Goal: Information Seeking & Learning: Learn about a topic

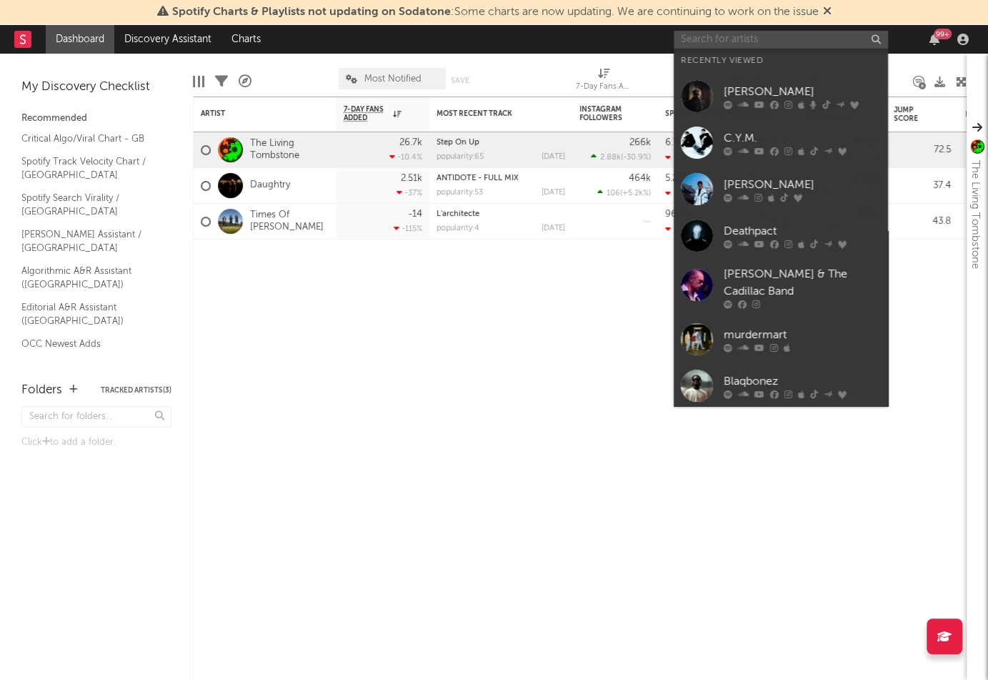
click at [757, 39] on input "text" at bounding box center [781, 40] width 214 height 18
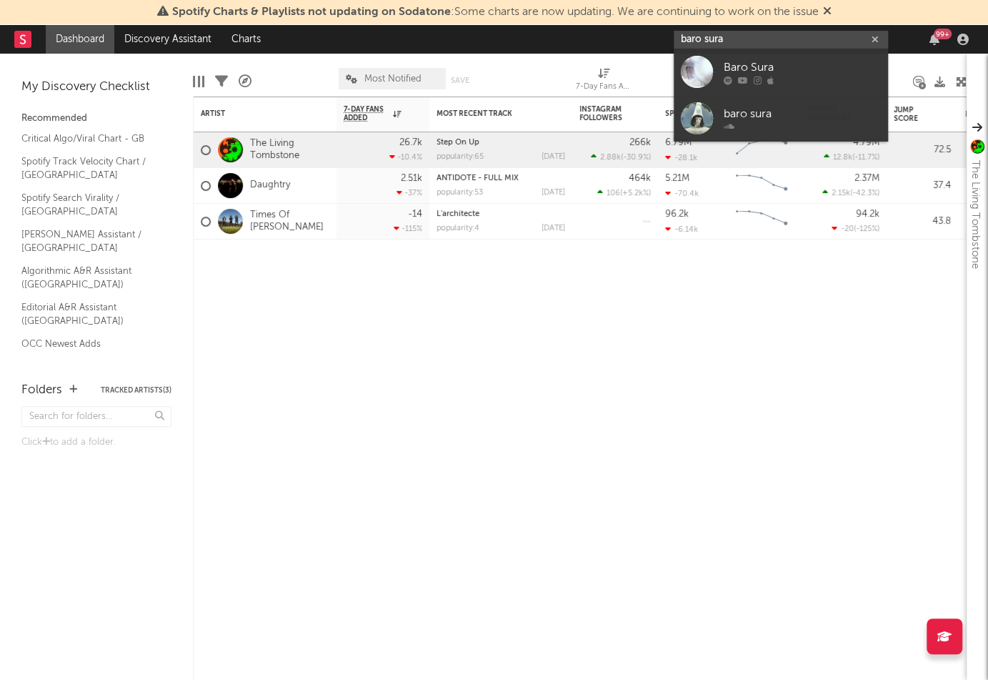
type input "baro sura"
click at [743, 66] on div "Baro Sura" at bounding box center [802, 67] width 157 height 17
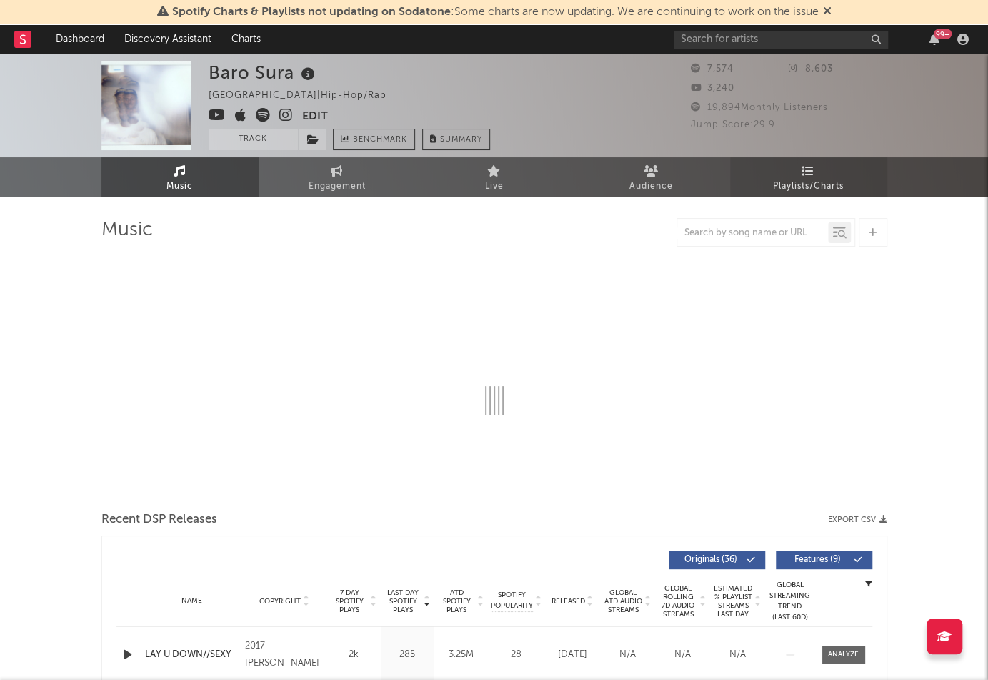
select select "6m"
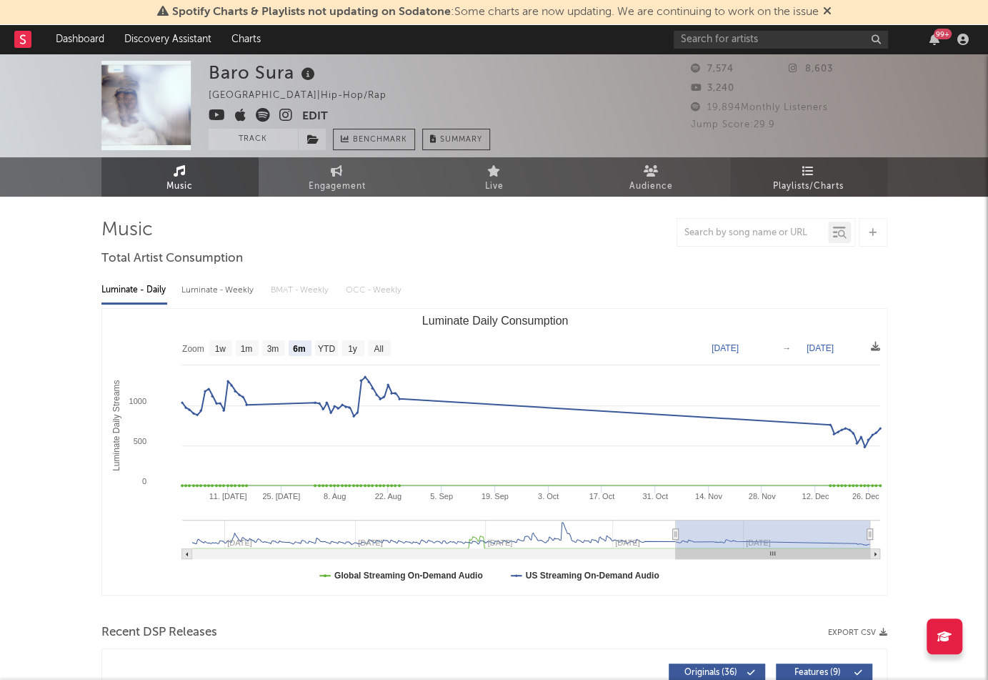
click at [807, 172] on icon at bounding box center [809, 170] width 12 height 11
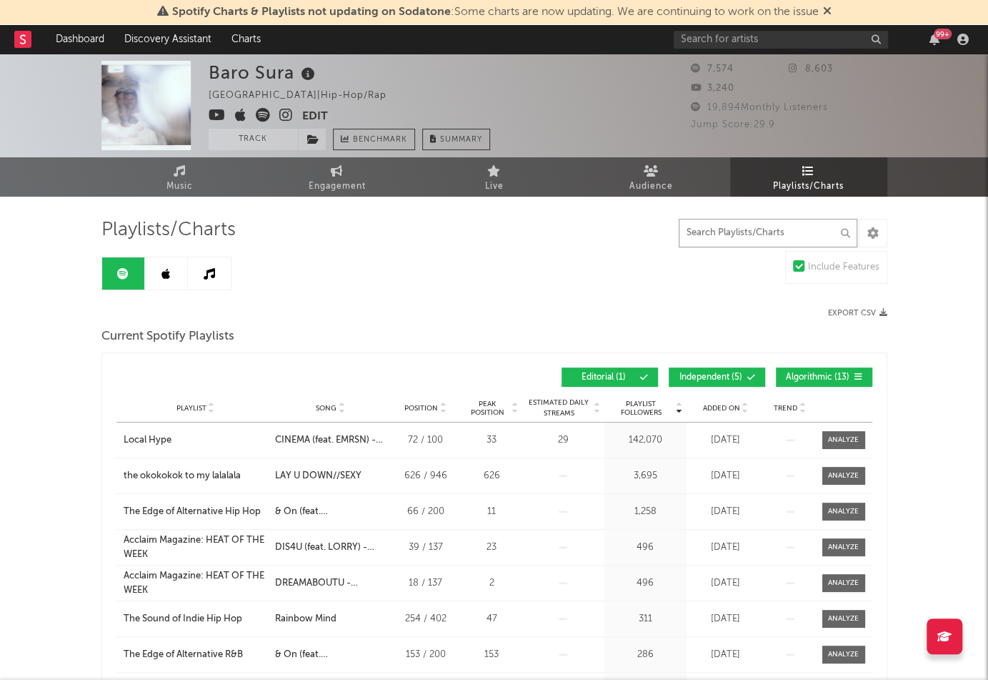
click at [695, 228] on input "text" at bounding box center [768, 233] width 179 height 29
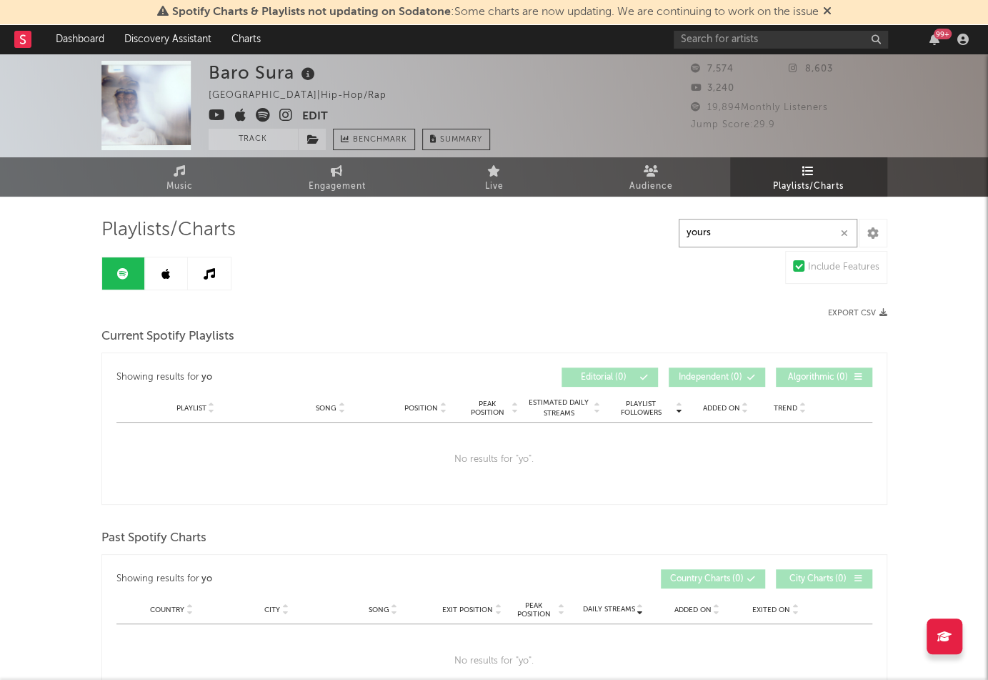
type input "yours"
click at [160, 274] on link at bounding box center [166, 273] width 43 height 32
